Goal: Information Seeking & Learning: Learn about a topic

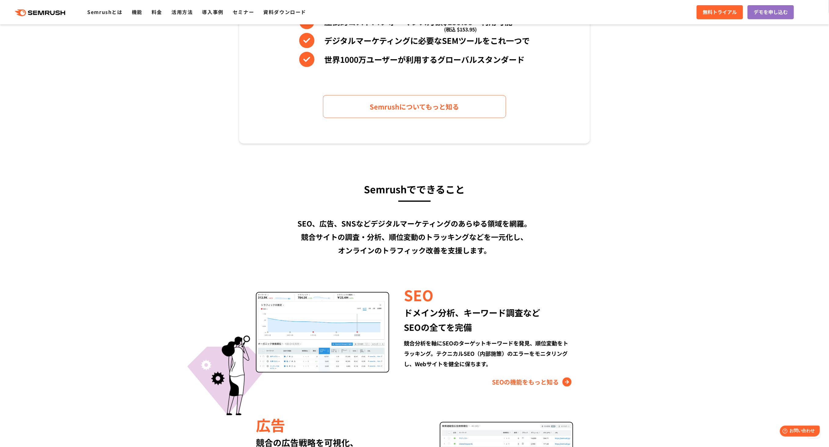
scroll to position [316, 0]
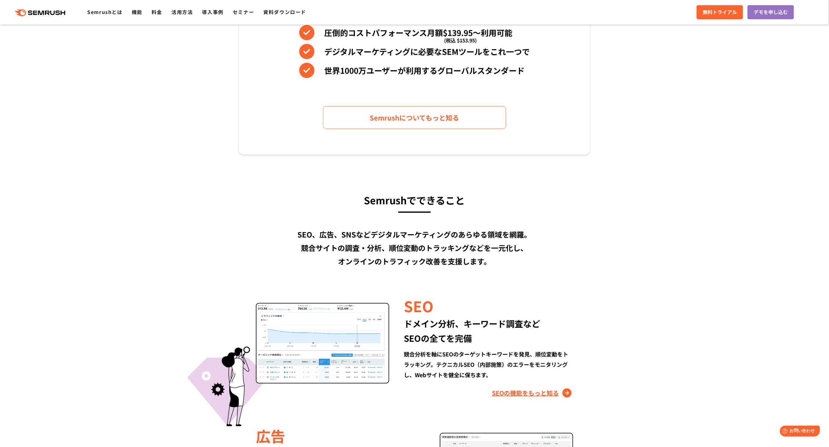
click at [514, 393] on link "SEOの機能をもっと知る" at bounding box center [532, 393] width 81 height 10
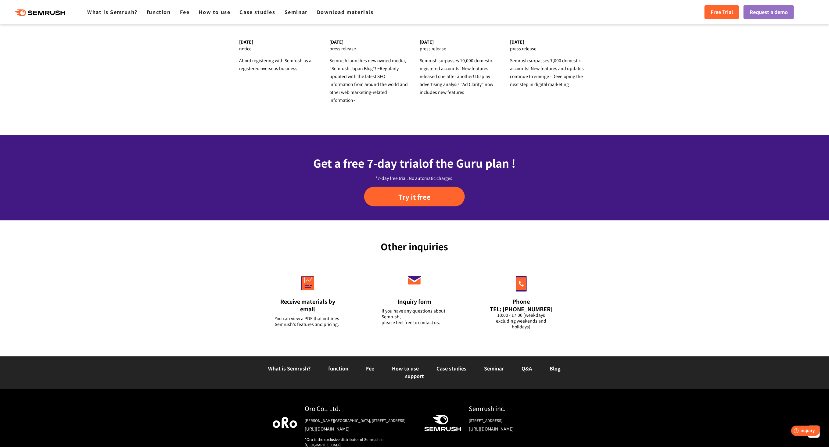
scroll to position [2170, 0]
